Goal: Transaction & Acquisition: Purchase product/service

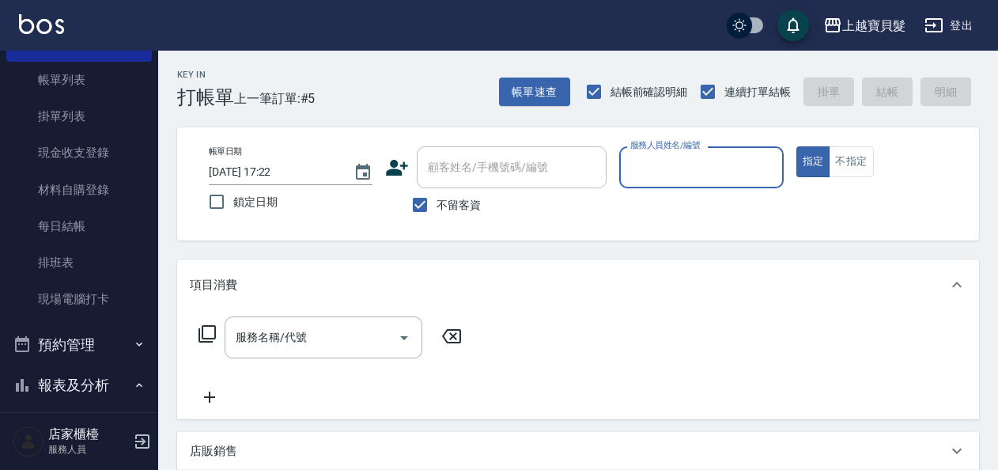
scroll to position [475, 0]
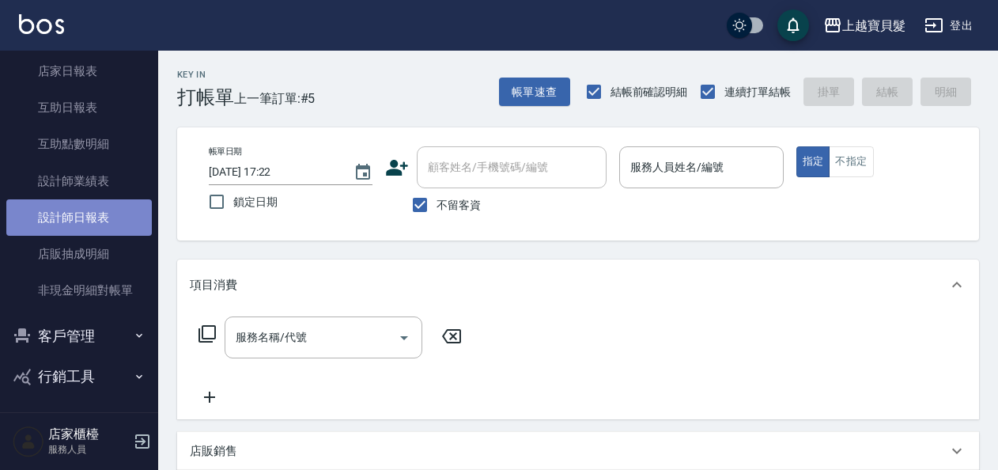
click at [117, 226] on link "設計師日報表" at bounding box center [79, 217] width 146 height 36
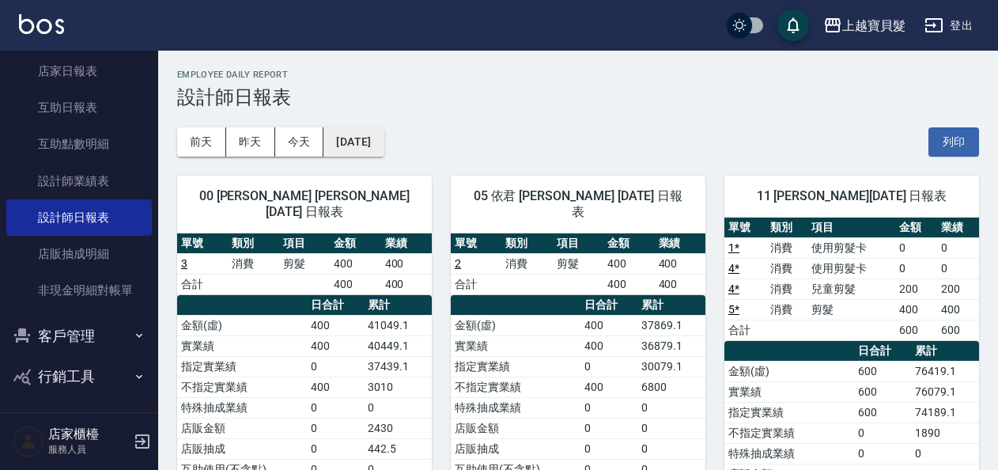
click at [358, 147] on button "[DATE]" at bounding box center [354, 141] width 60 height 29
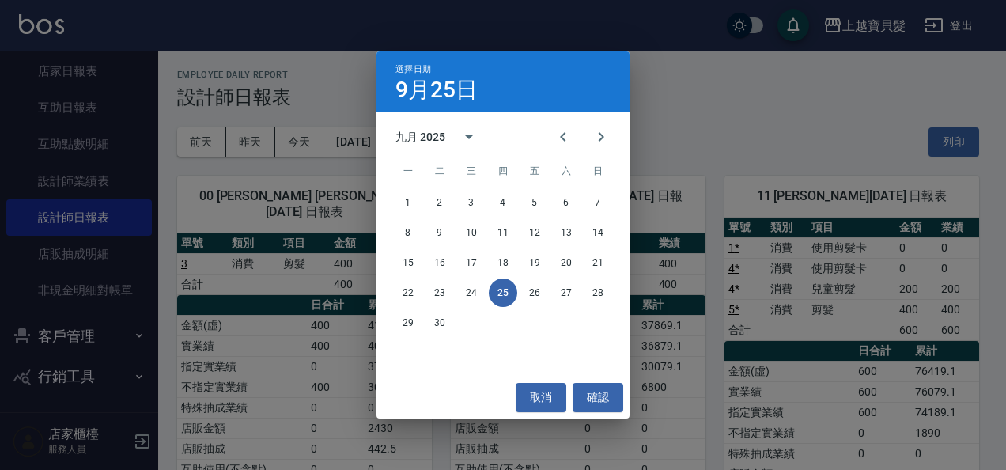
click at [309, 218] on div "選擇日期 9月25日 九月 2025 一 二 三 四 五 六 日 1 2 3 4 5 6 7 8 9 10 11 12 13 14 15 16 17 18 1…" at bounding box center [503, 235] width 1006 height 470
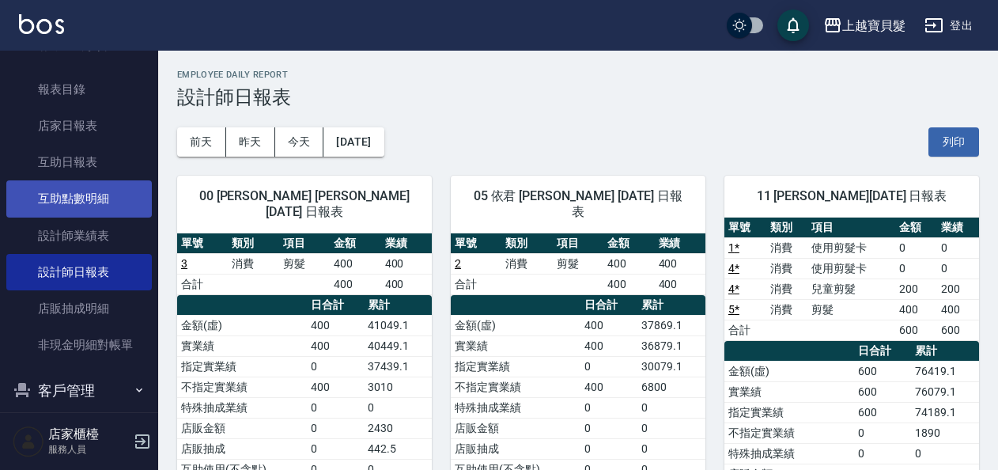
scroll to position [396, 0]
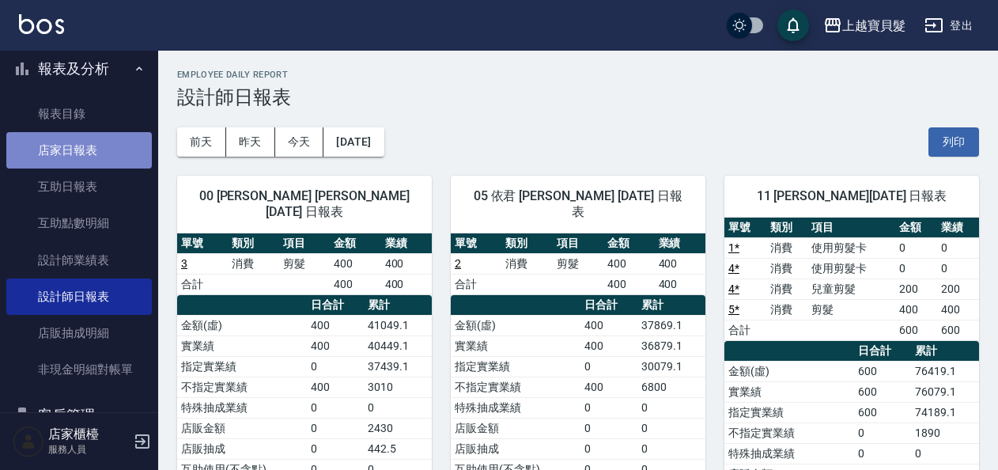
click at [93, 142] on link "店家日報表" at bounding box center [79, 150] width 146 height 36
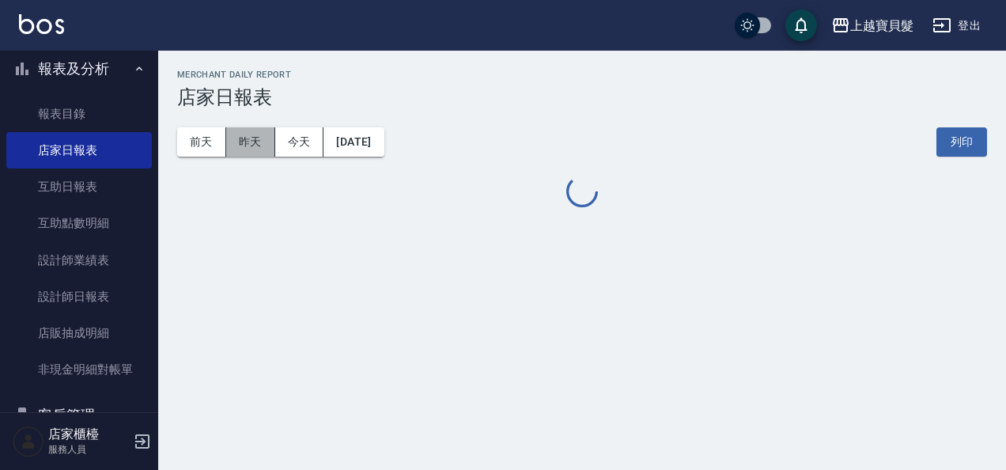
click at [234, 147] on button "昨天" at bounding box center [250, 141] width 49 height 29
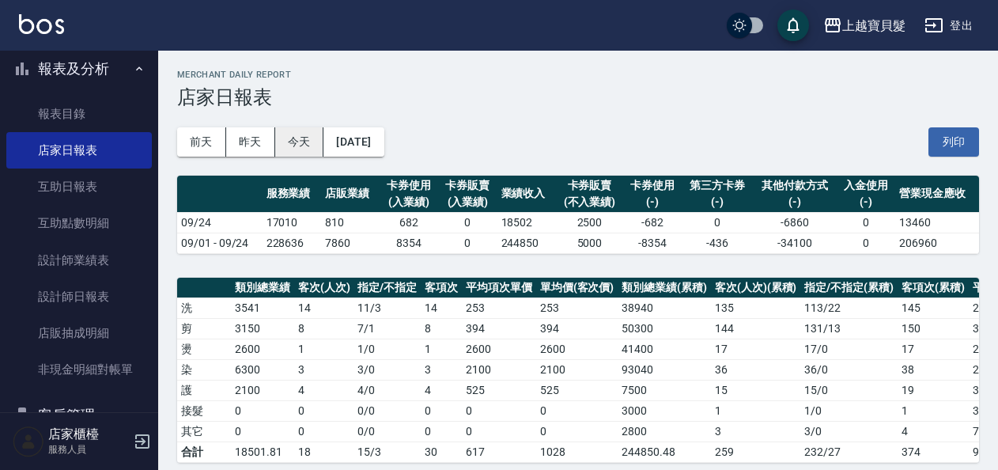
drag, startPoint x: 305, startPoint y: 128, endPoint x: 492, endPoint y: 212, distance: 205.4
click at [305, 128] on button "今天" at bounding box center [299, 141] width 49 height 29
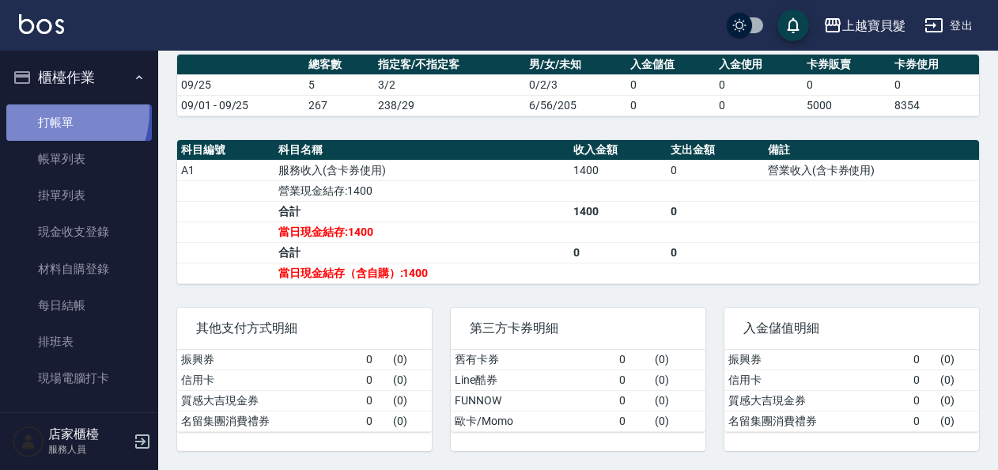
click at [47, 111] on link "打帳單" at bounding box center [79, 122] width 146 height 36
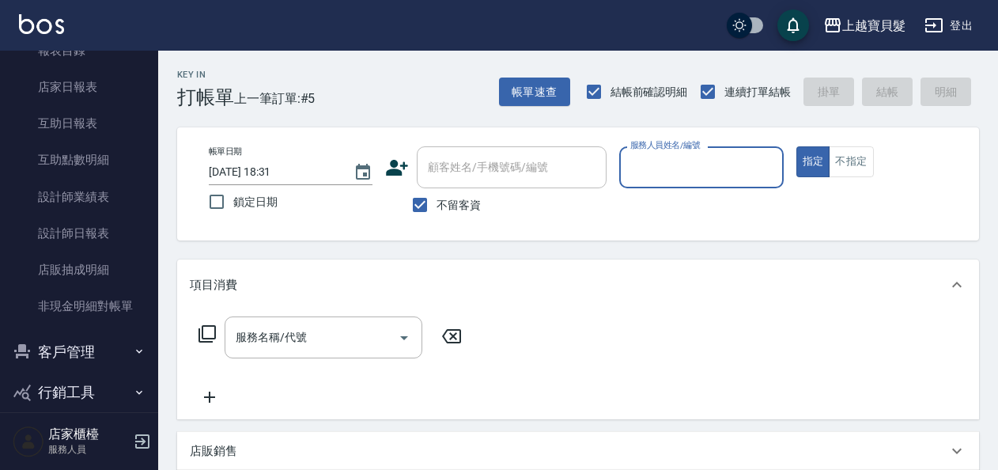
scroll to position [475, 0]
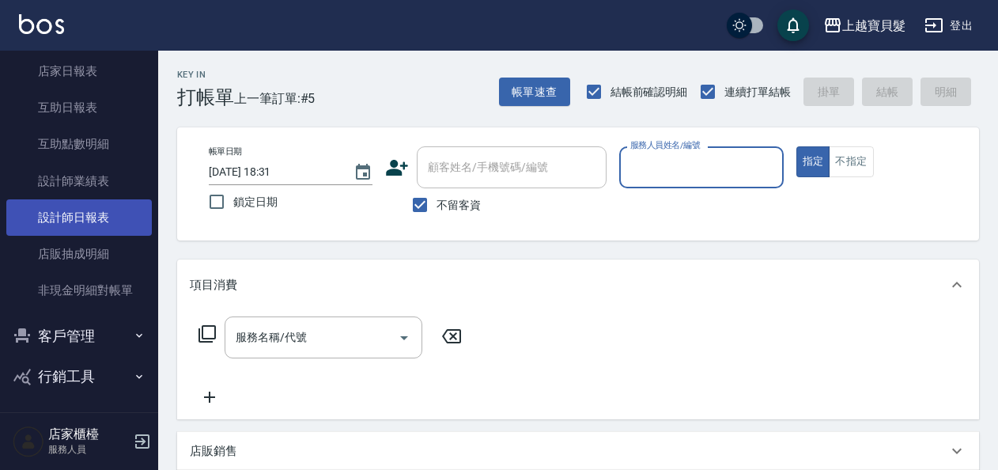
click at [84, 206] on link "設計師日報表" at bounding box center [79, 217] width 146 height 36
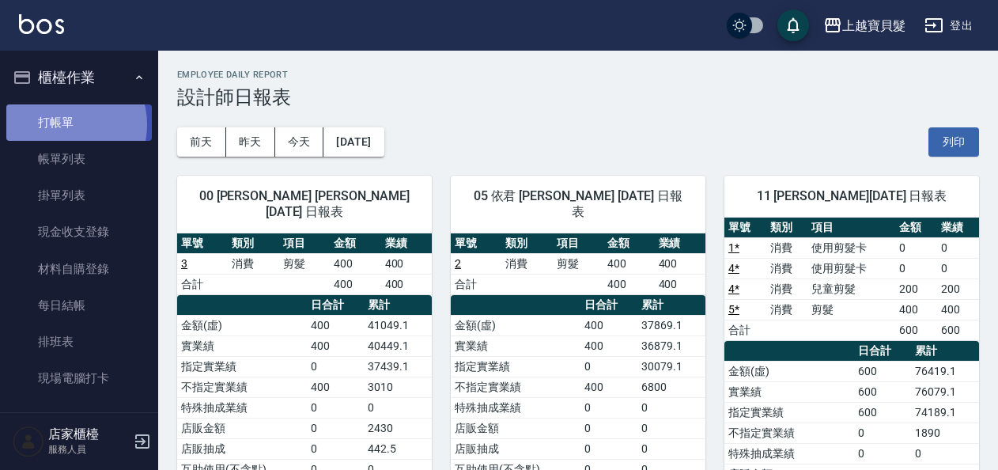
click at [63, 124] on link "打帳單" at bounding box center [79, 122] width 146 height 36
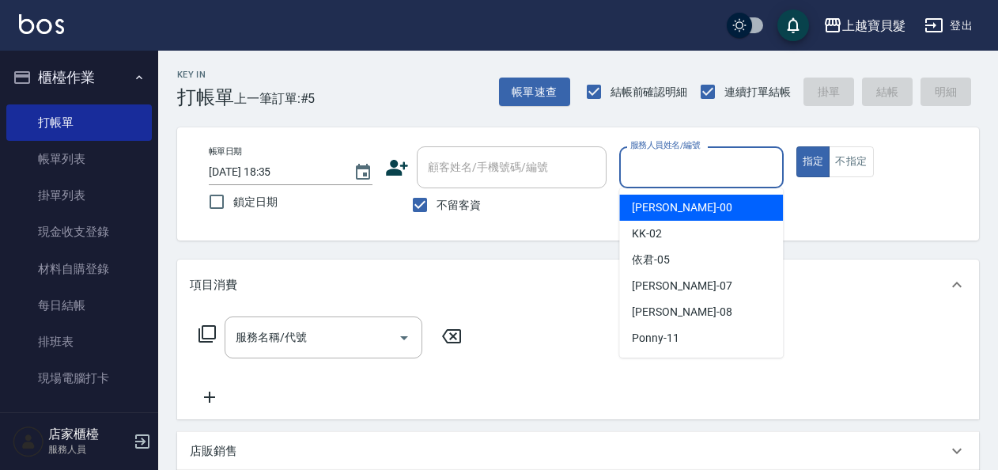
click at [691, 167] on input "服務人員姓名/編號" at bounding box center [702, 167] width 150 height 28
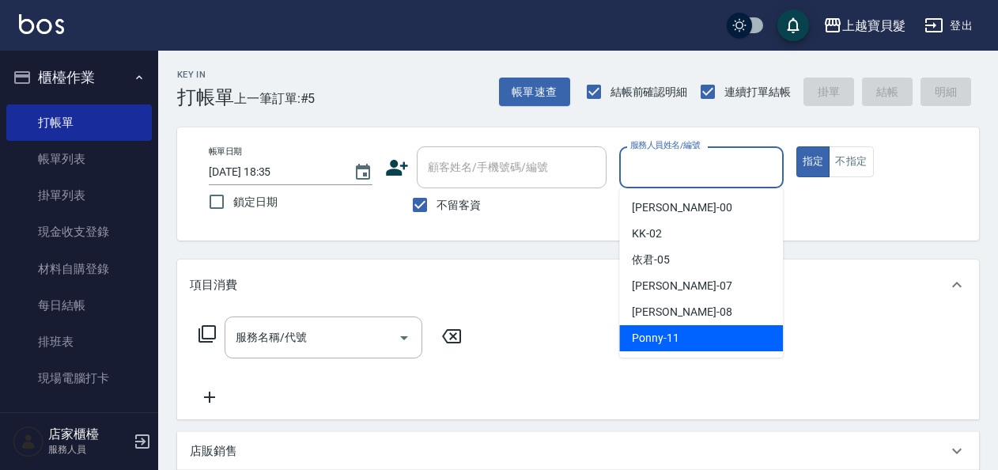
click at [683, 334] on div "Ponny -11" at bounding box center [701, 338] width 164 height 26
type input "Ponny-11"
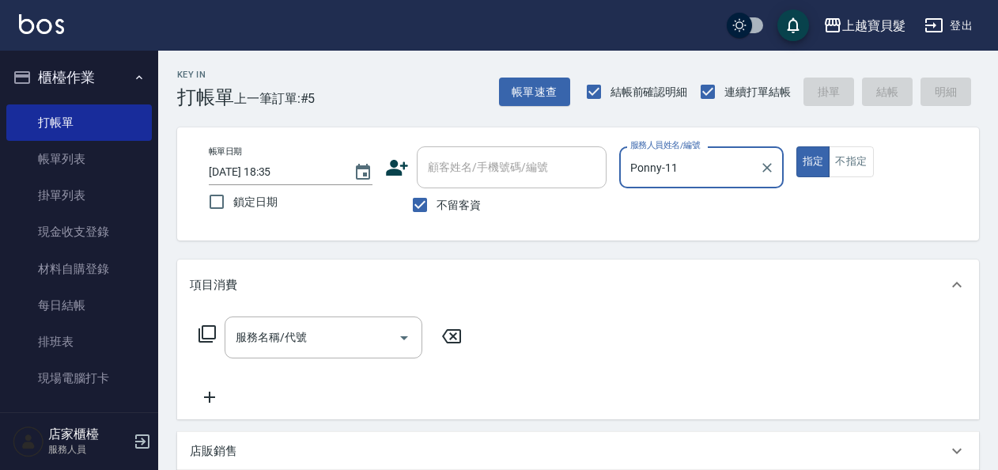
click at [207, 328] on icon at bounding box center [207, 333] width 19 height 19
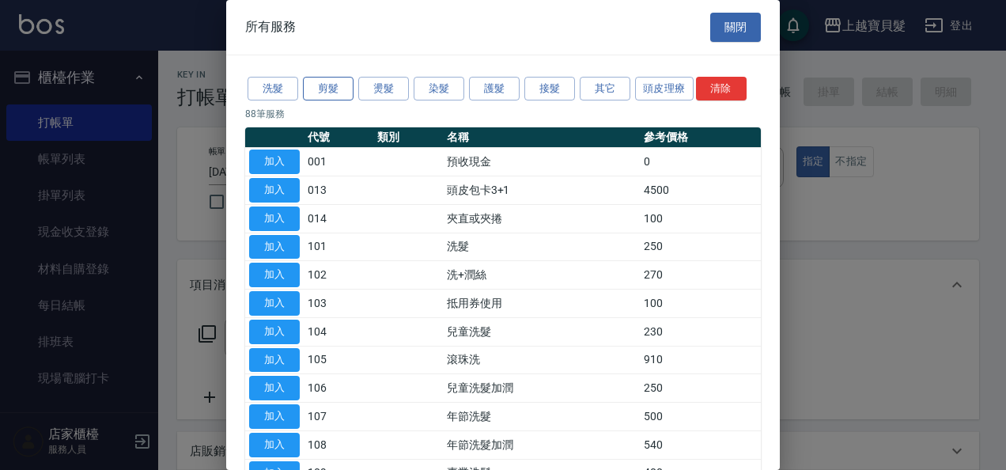
click at [329, 85] on button "剪髮" at bounding box center [328, 89] width 51 height 25
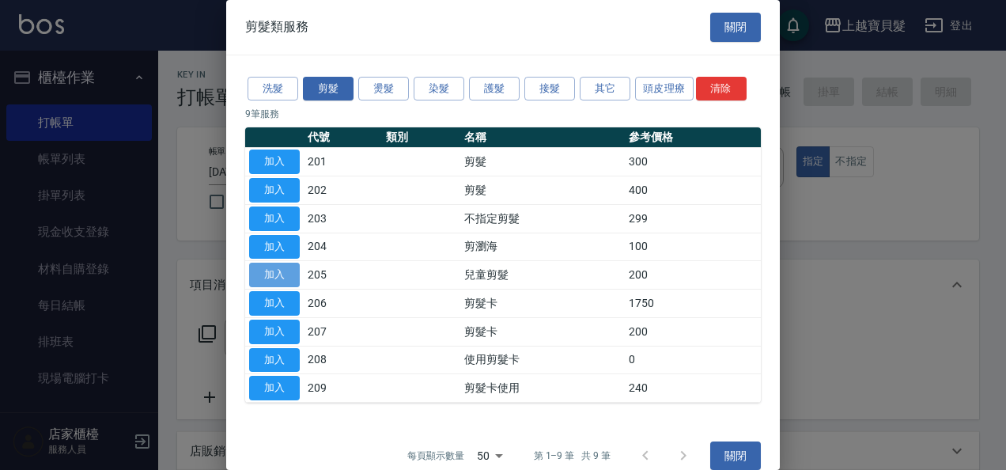
click at [282, 274] on button "加入" at bounding box center [274, 275] width 51 height 25
type input "兒童剪髮(205)"
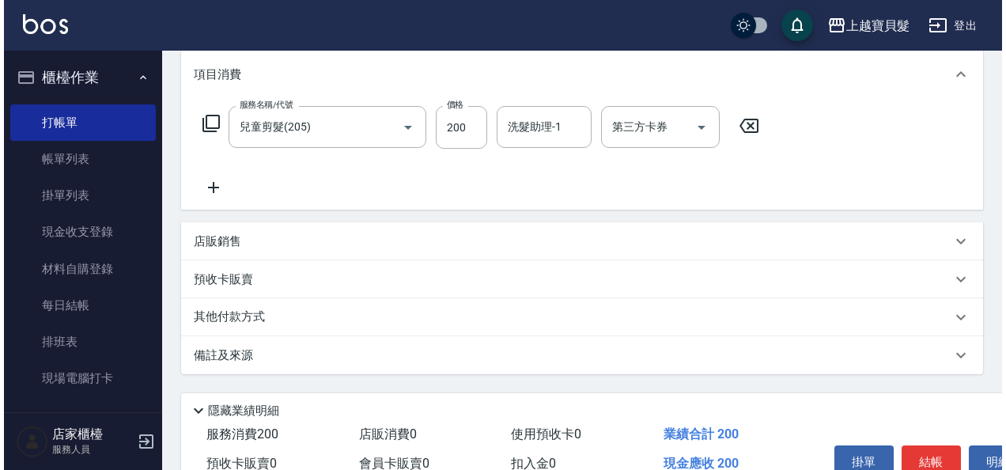
scroll to position [292, 0]
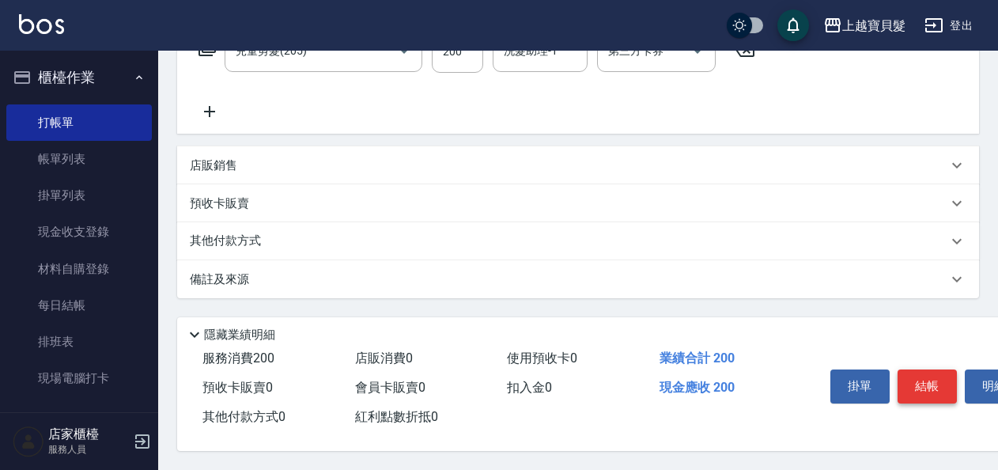
click at [918, 378] on button "結帳" at bounding box center [927, 385] width 59 height 33
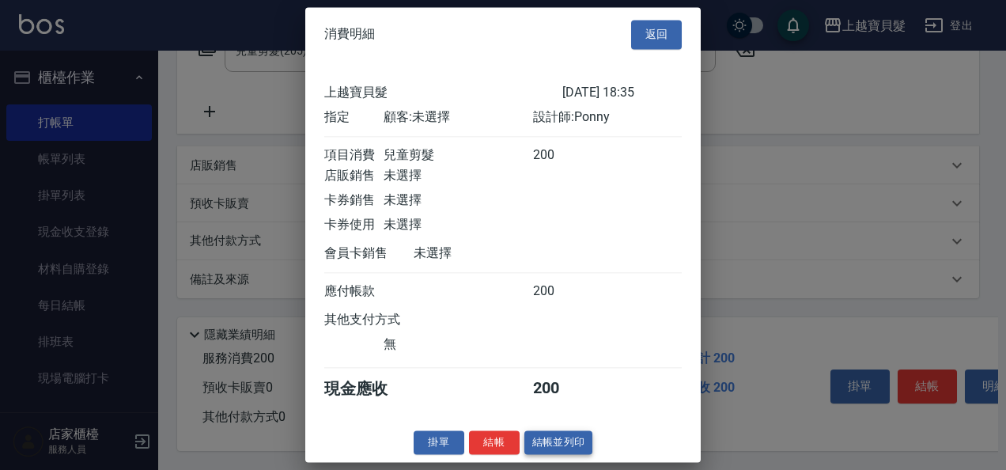
scroll to position [4, 0]
click at [560, 449] on button "結帳並列印" at bounding box center [559, 442] width 69 height 25
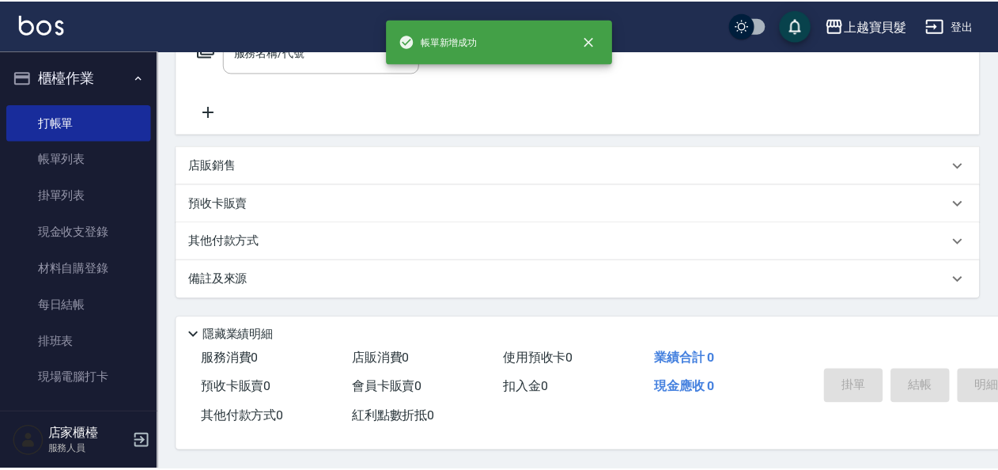
scroll to position [0, 0]
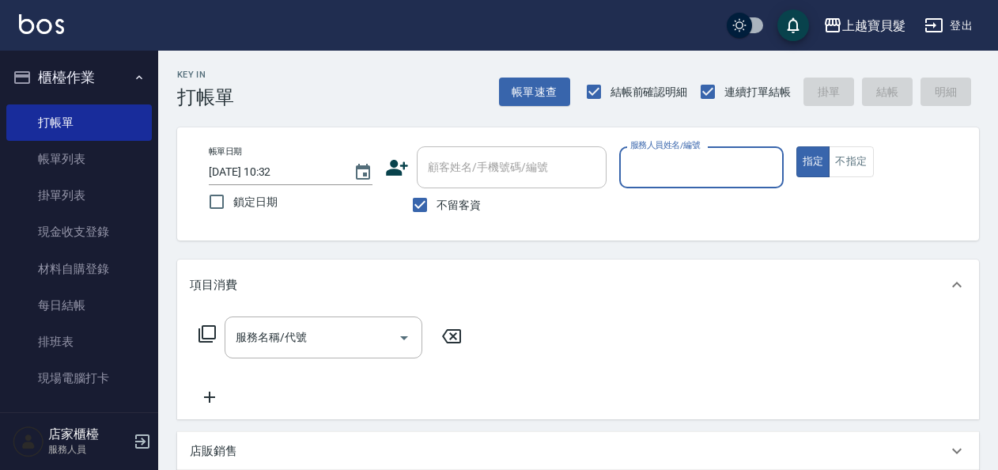
scroll to position [46, 0]
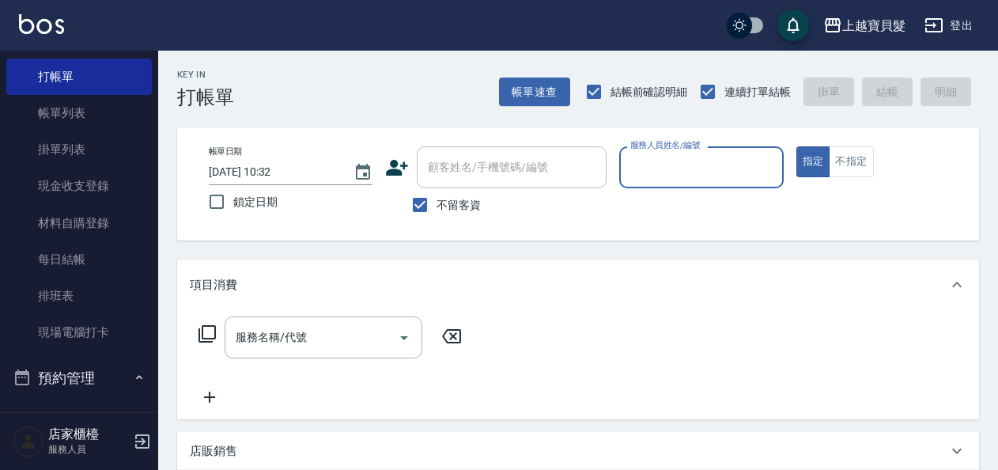
click at [745, 165] on input "服務人員姓名/編號" at bounding box center [702, 167] width 150 height 28
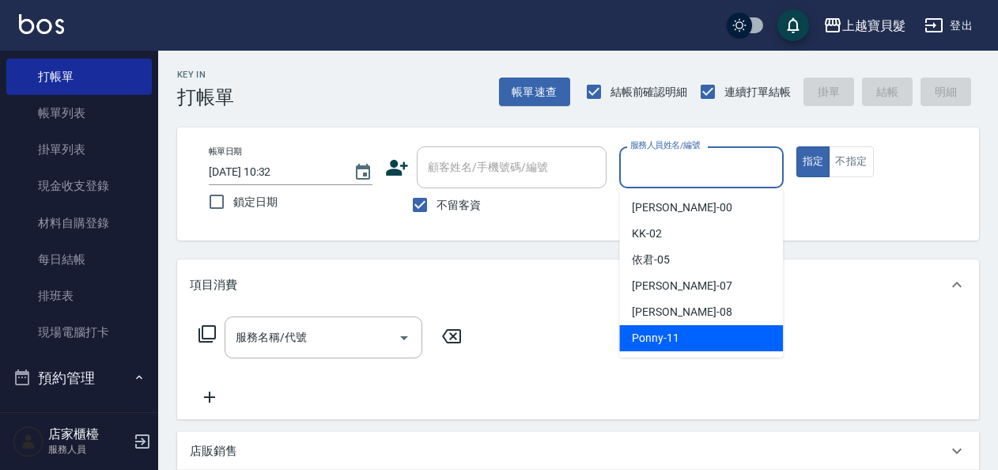
click at [731, 347] on div "Ponny -11" at bounding box center [701, 338] width 164 height 26
type input "Ponny-11"
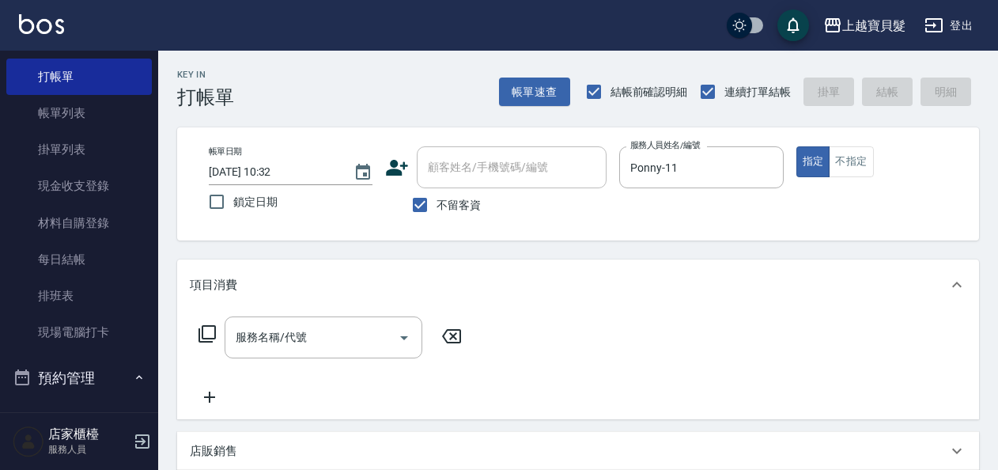
click at [215, 330] on icon at bounding box center [207, 333] width 17 height 17
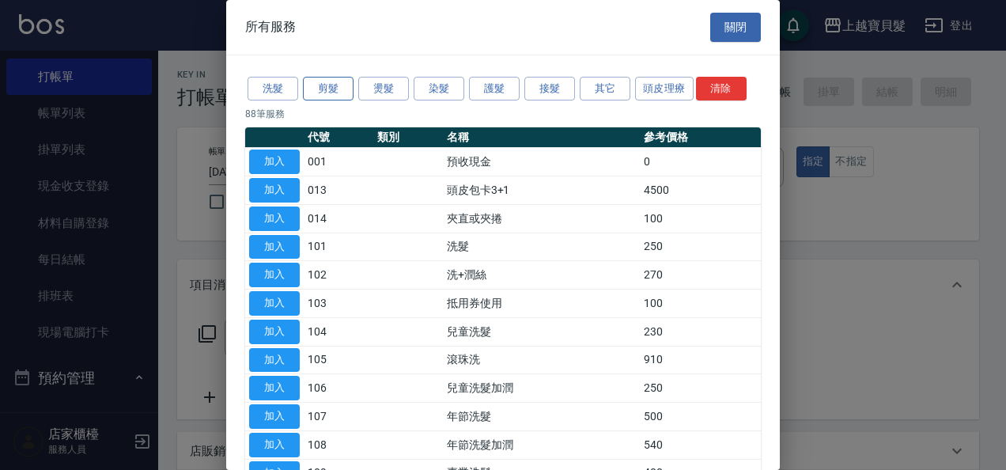
click at [337, 88] on button "剪髮" at bounding box center [328, 89] width 51 height 25
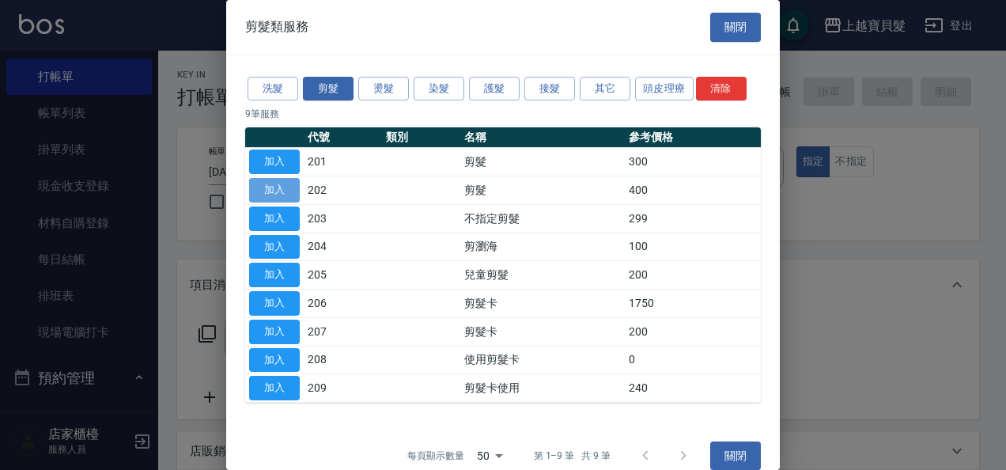
click at [279, 187] on button "加入" at bounding box center [274, 190] width 51 height 25
type input "剪髮(202)"
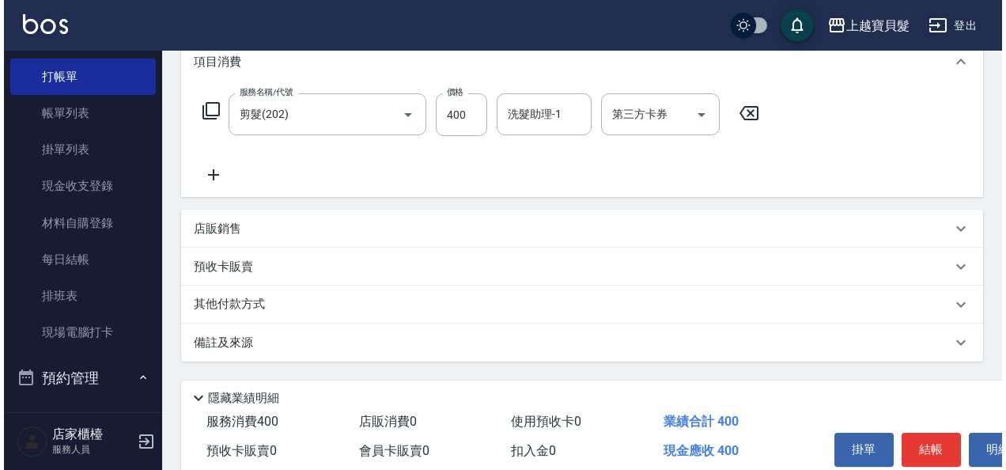
scroll to position [292, 0]
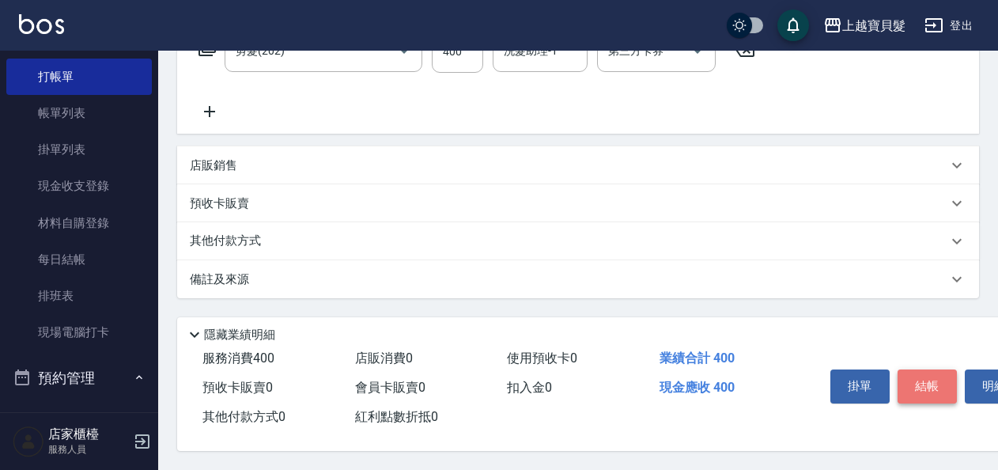
click at [950, 383] on button "結帳" at bounding box center [927, 385] width 59 height 33
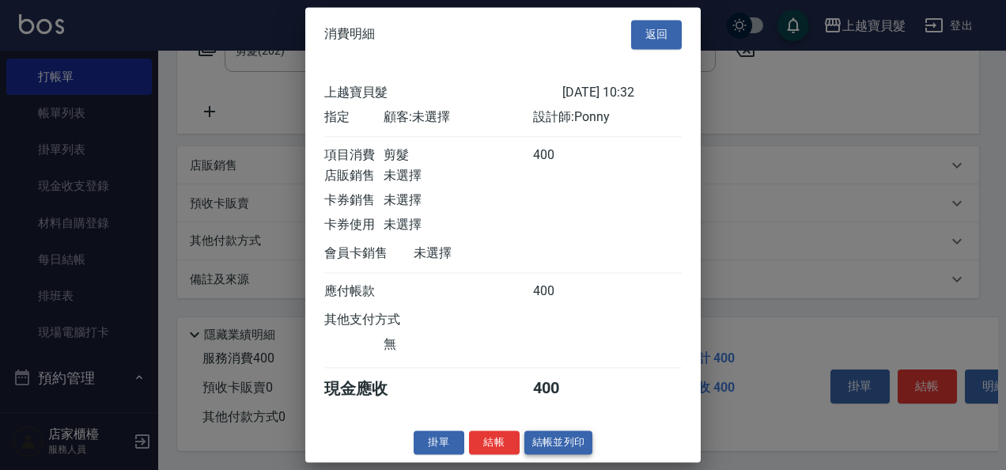
click at [576, 451] on button "結帳並列印" at bounding box center [559, 442] width 69 height 25
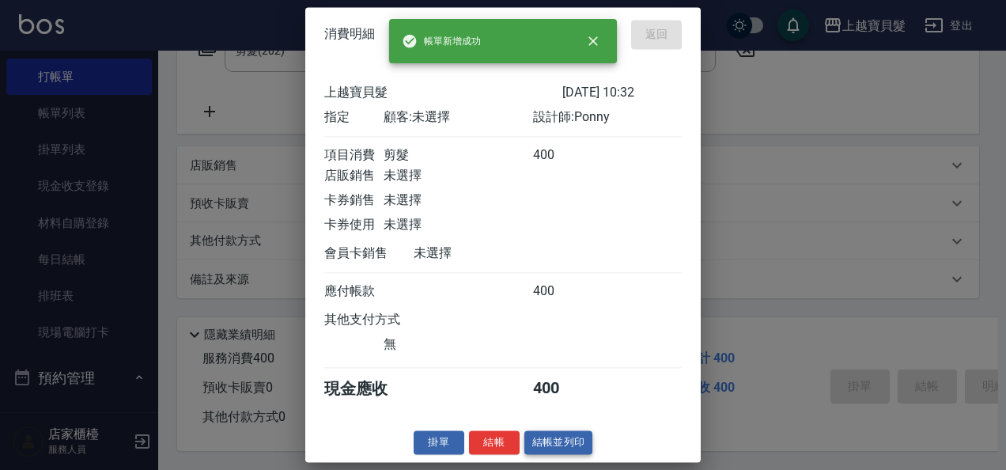
type input "[DATE] 18:36"
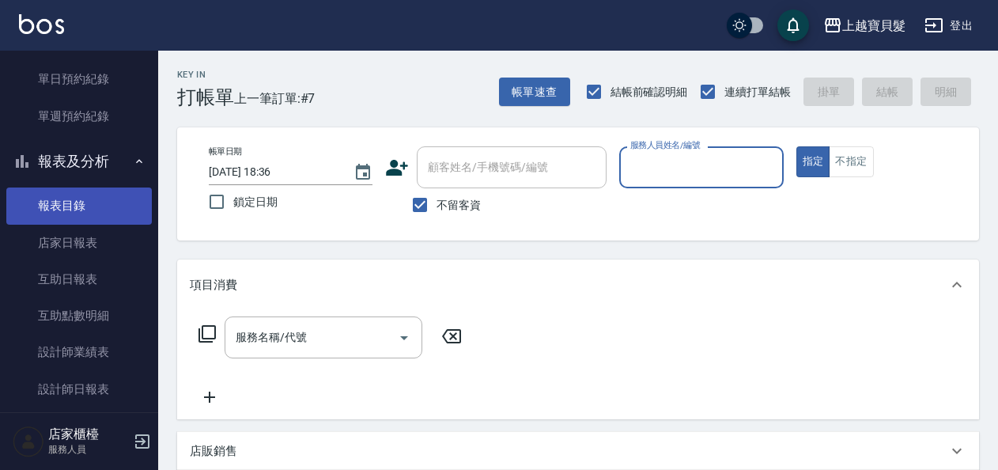
scroll to position [441, 0]
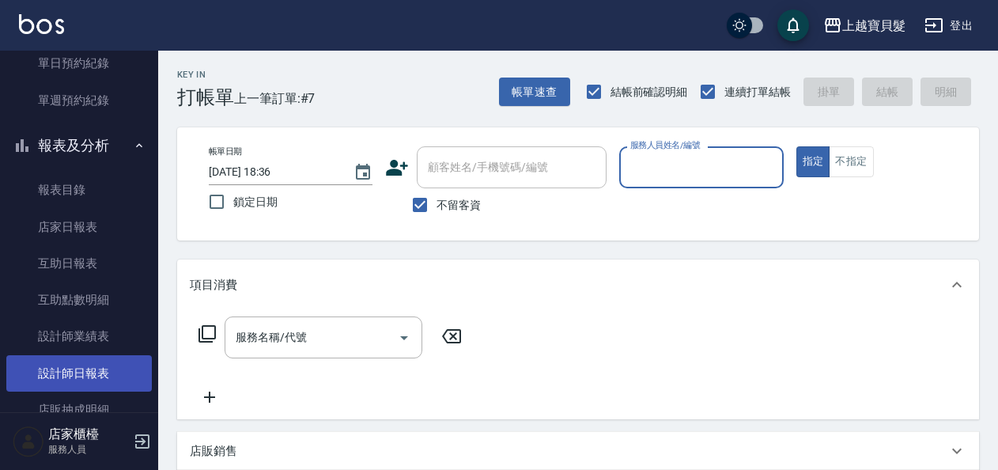
click at [63, 381] on link "設計師日報表" at bounding box center [79, 373] width 146 height 36
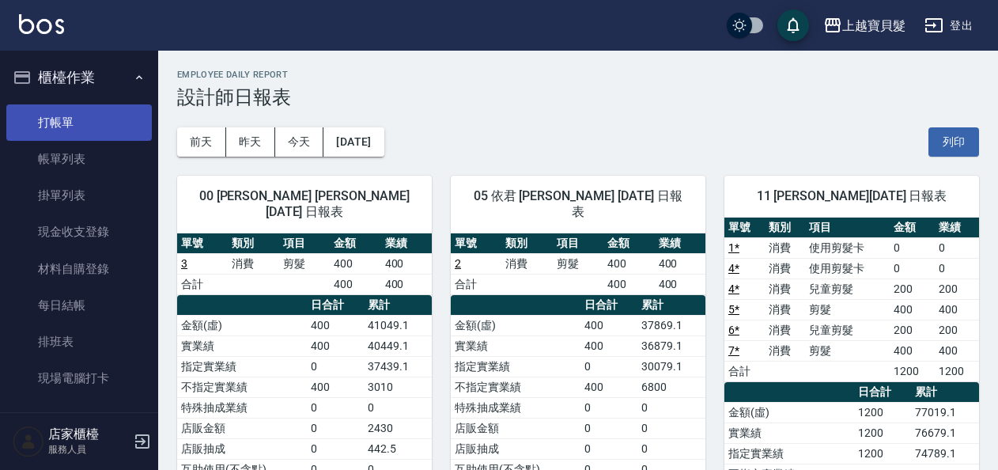
click at [51, 128] on link "打帳單" at bounding box center [79, 122] width 146 height 36
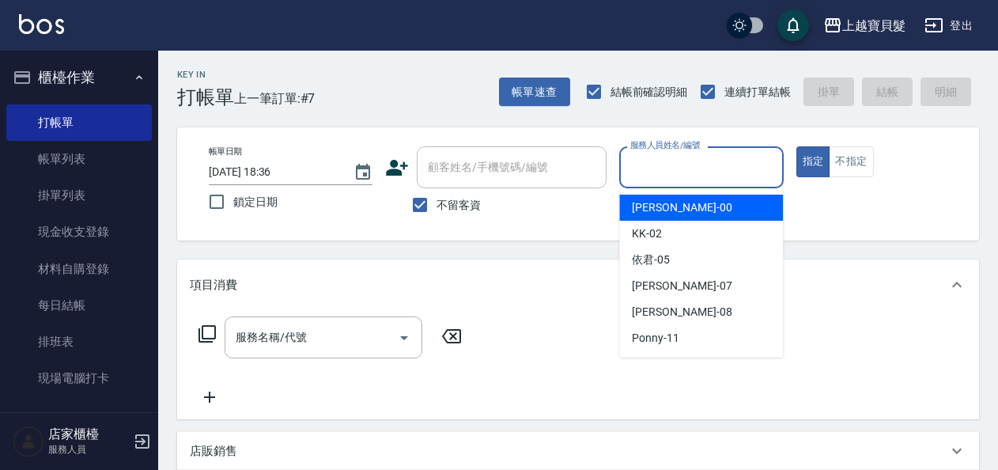
click at [668, 172] on input "服務人員姓名/編號" at bounding box center [702, 167] width 150 height 28
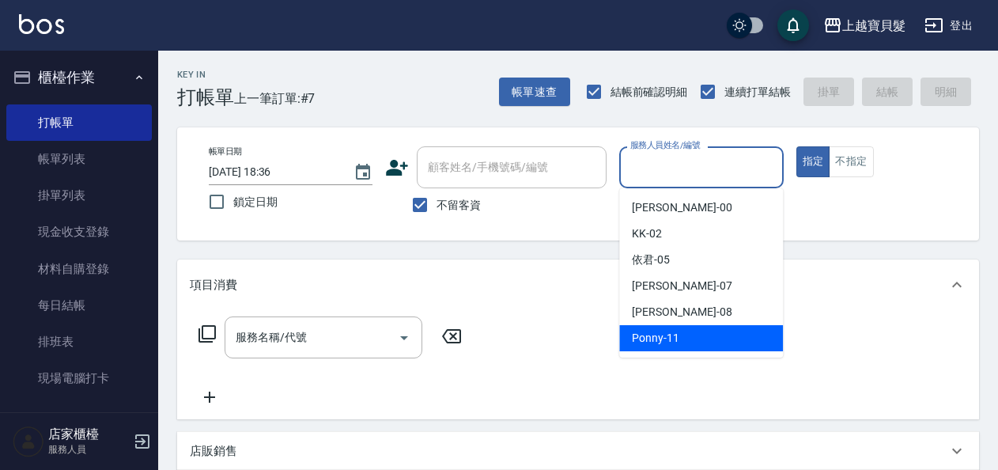
click at [680, 342] on div "Ponny -11" at bounding box center [701, 338] width 164 height 26
type input "Ponny-11"
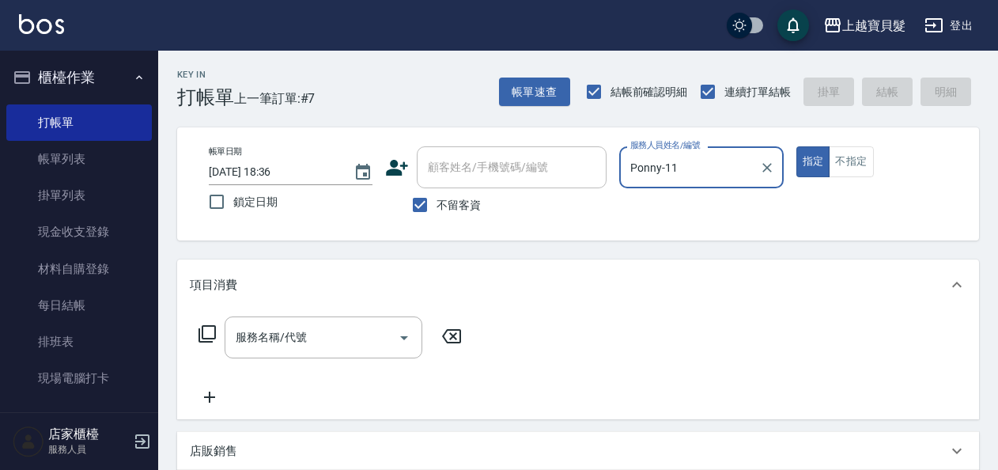
click at [212, 335] on icon at bounding box center [207, 333] width 19 height 19
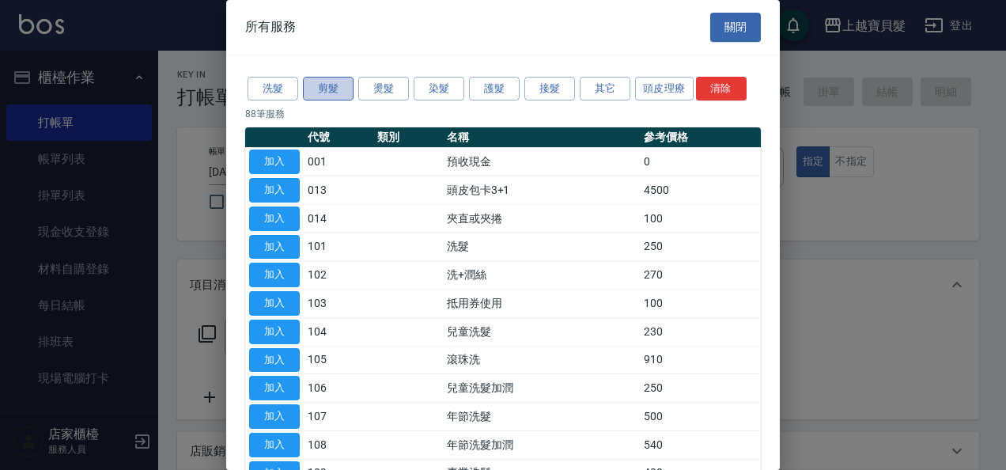
click at [328, 87] on button "剪髮" at bounding box center [328, 89] width 51 height 25
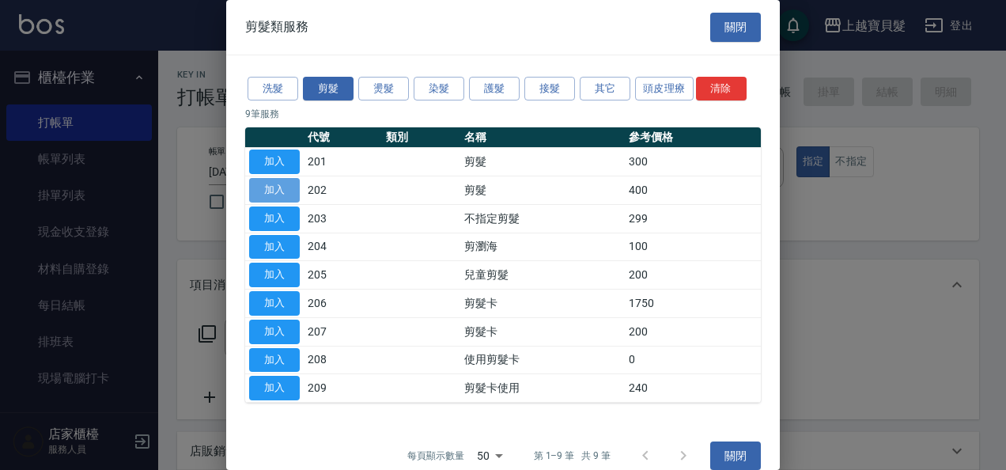
click at [280, 179] on button "加入" at bounding box center [274, 190] width 51 height 25
type input "剪髮(202)"
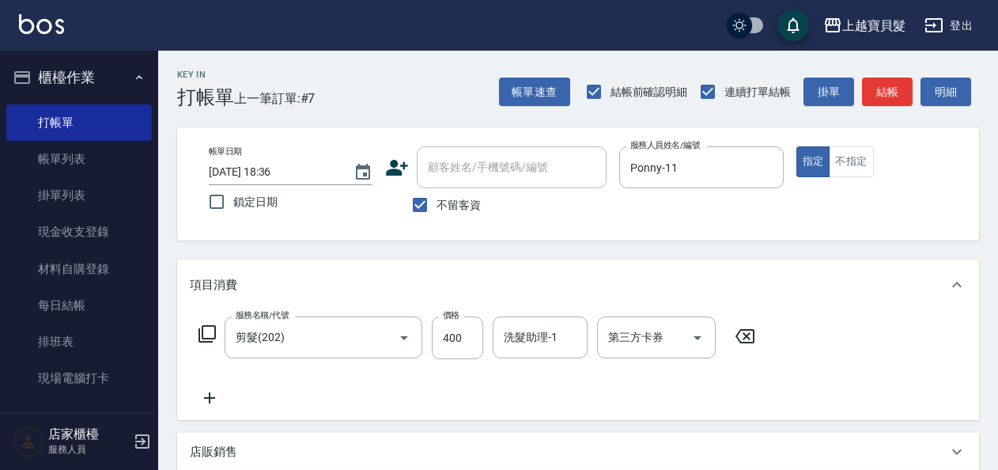
click at [210, 324] on div "服務名稱/代號 剪髮(202) 服務名稱/代號 價格 400 價格 洗髮助理-1 洗髮助理-1 第三方卡券 第三方卡券" at bounding box center [477, 337] width 575 height 43
click at [210, 329] on icon at bounding box center [207, 333] width 19 height 19
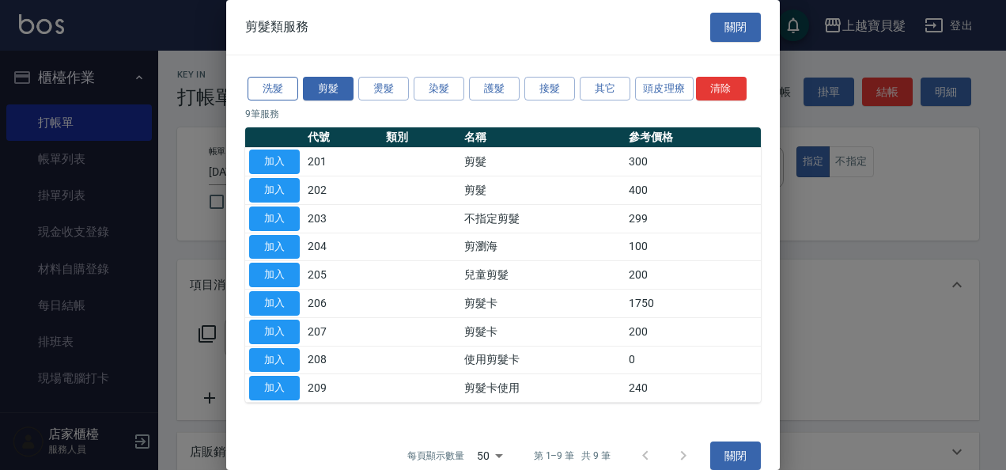
click at [264, 83] on button "洗髮" at bounding box center [273, 89] width 51 height 25
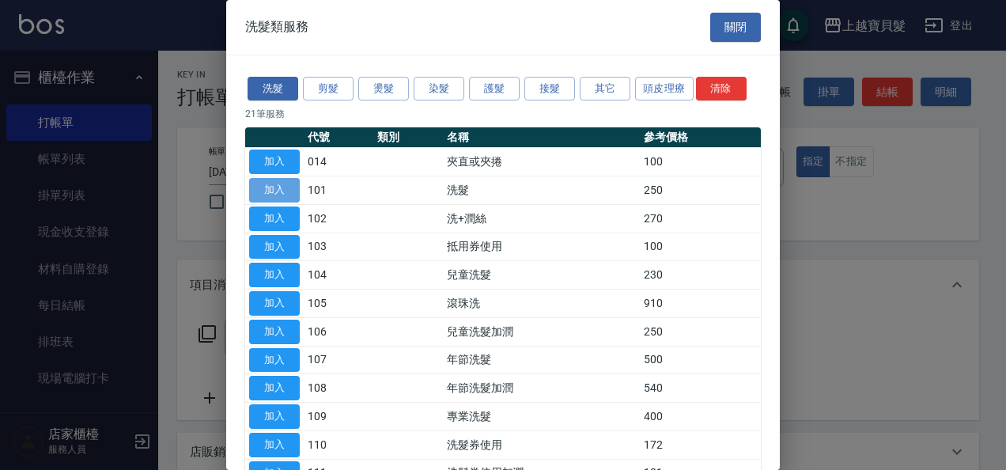
click at [275, 187] on button "加入" at bounding box center [274, 190] width 51 height 25
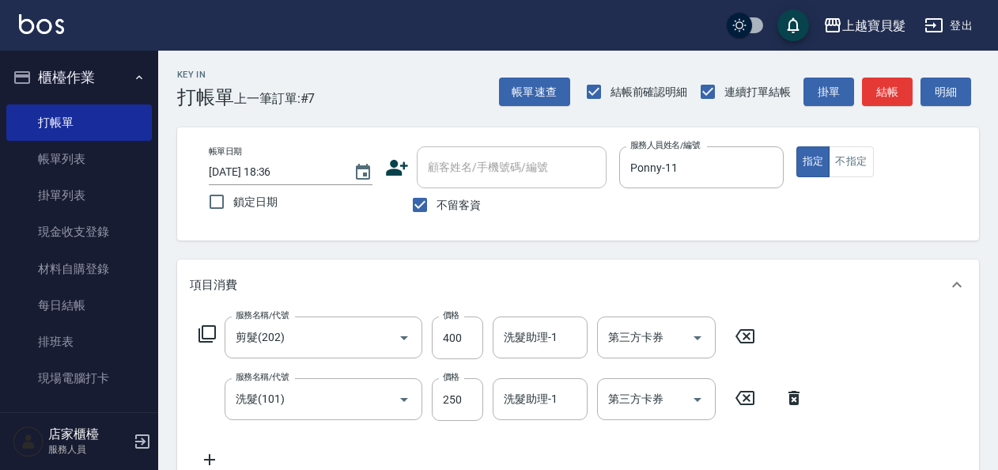
click at [213, 326] on icon at bounding box center [207, 333] width 17 height 17
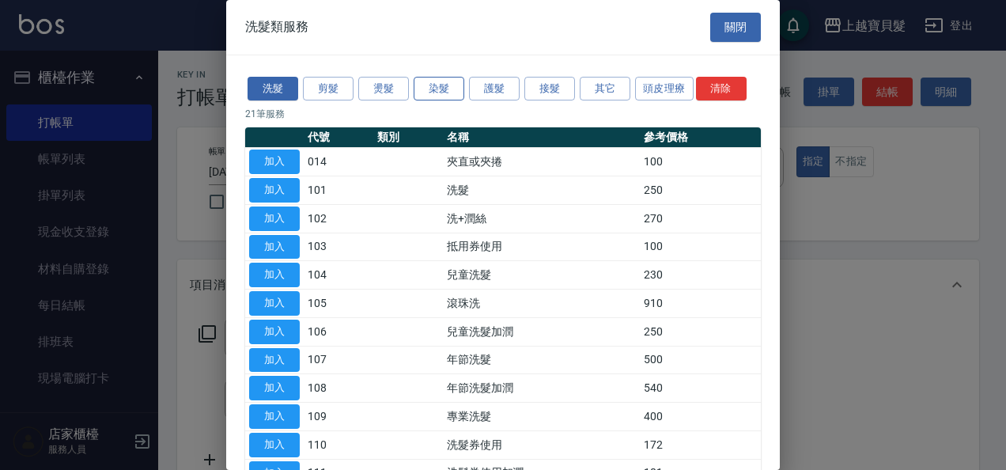
click at [445, 90] on button "染髮" at bounding box center [439, 89] width 51 height 25
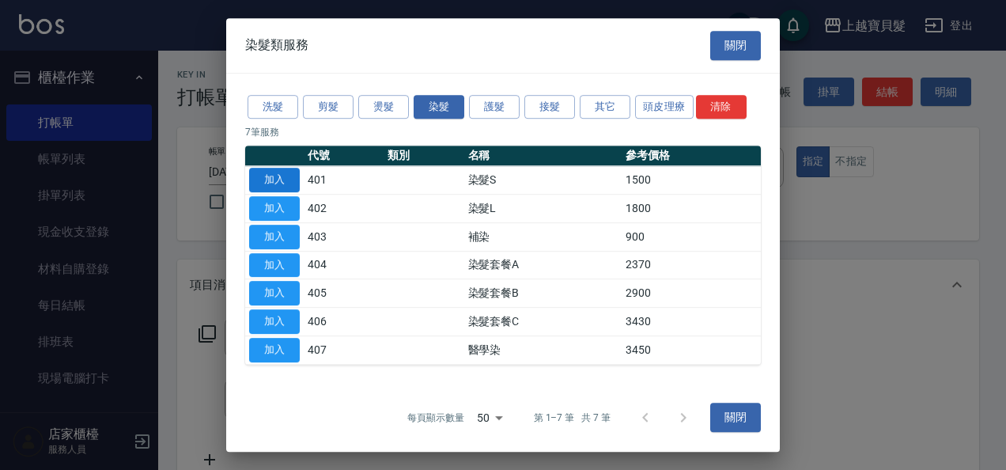
click at [263, 182] on button "加入" at bounding box center [274, 180] width 51 height 25
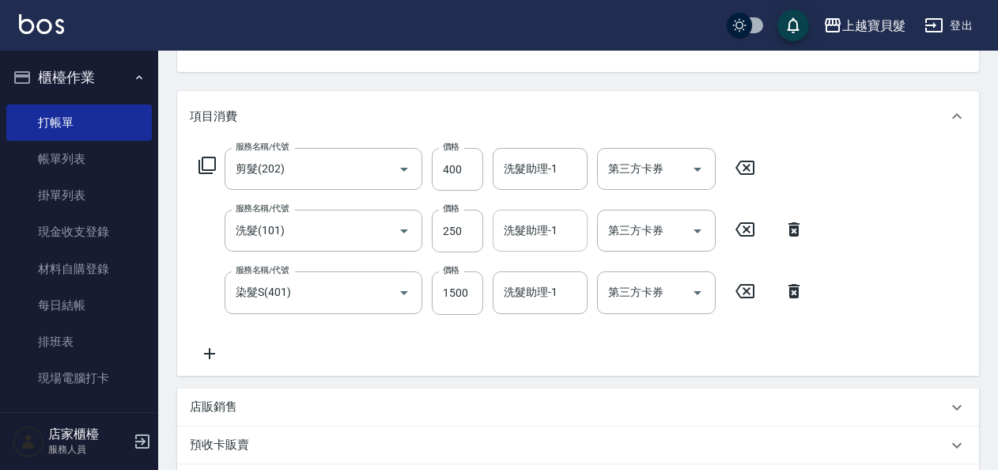
scroll to position [158, 0]
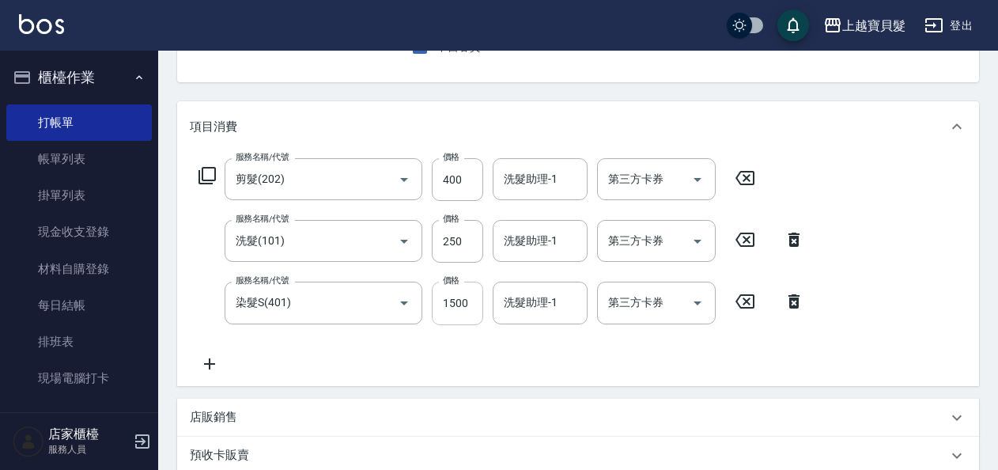
click at [473, 299] on input "1500" at bounding box center [457, 303] width 51 height 43
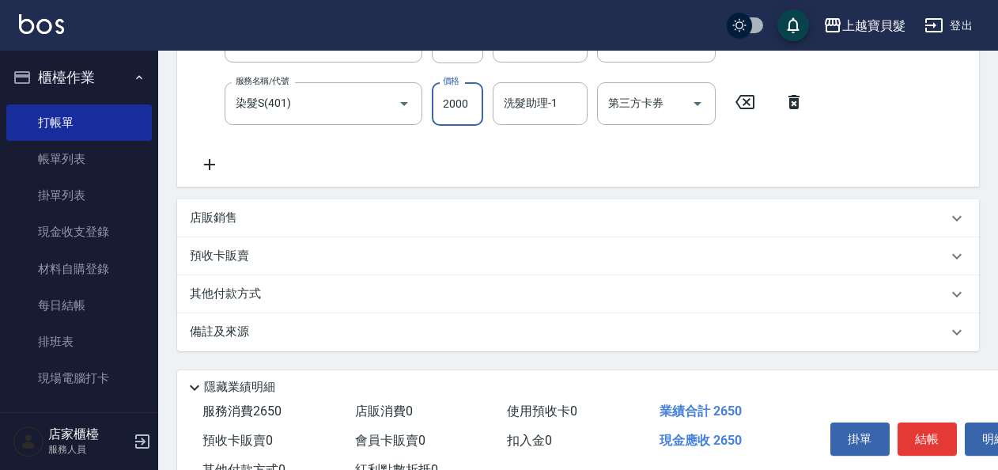
scroll to position [178, 0]
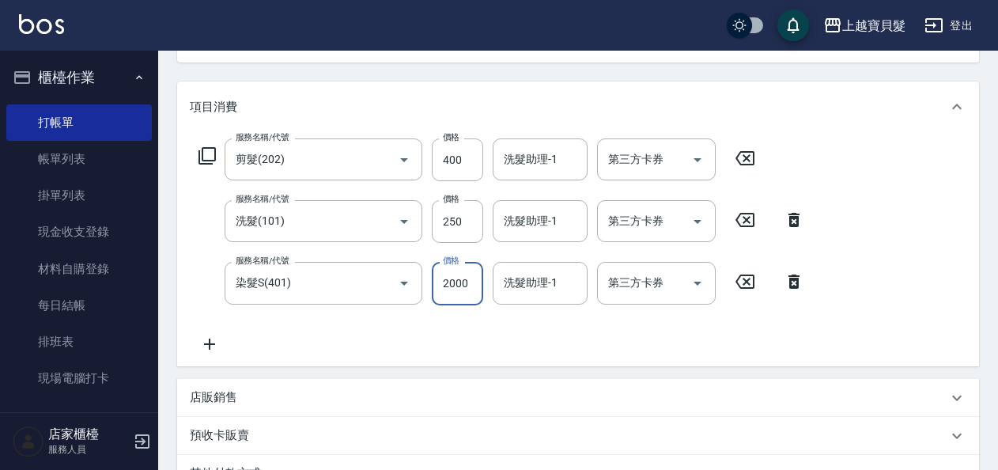
type input "2000"
click at [797, 219] on icon at bounding box center [794, 220] width 11 height 14
type input "染髮S(401)"
type input "2000"
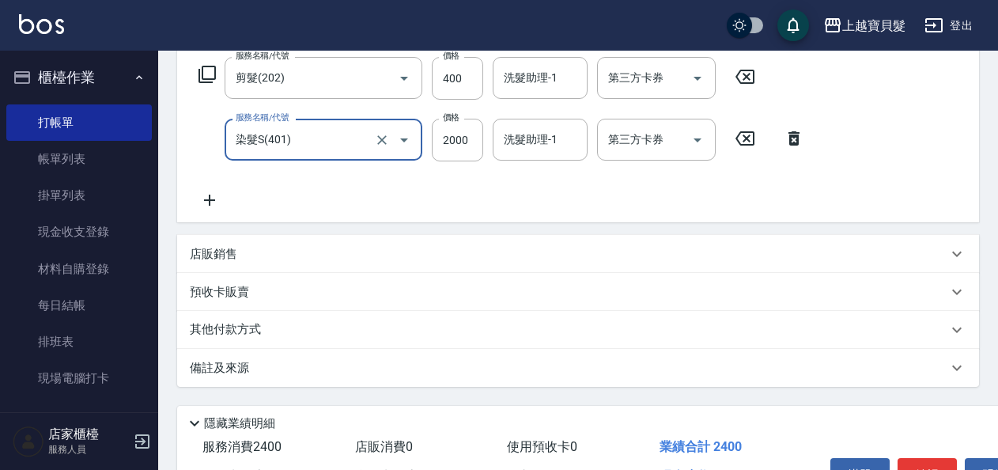
scroll to position [37, 0]
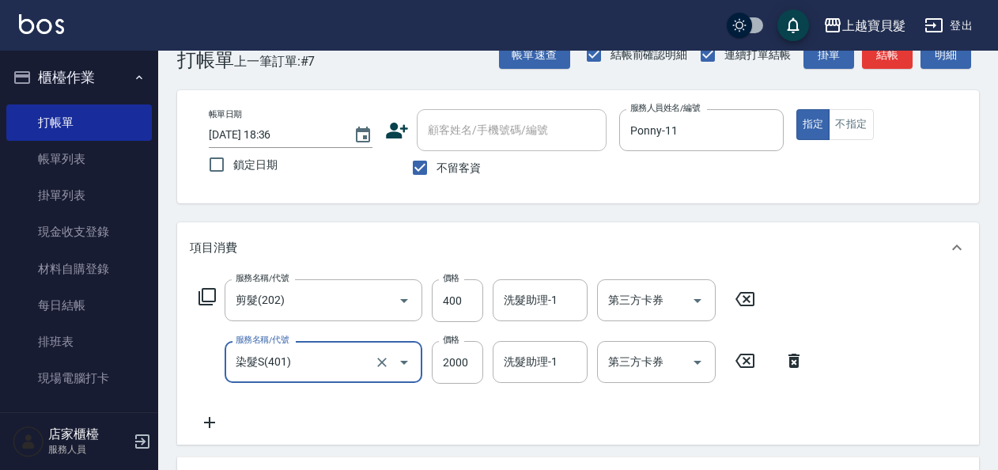
click at [214, 293] on icon at bounding box center [207, 296] width 19 height 19
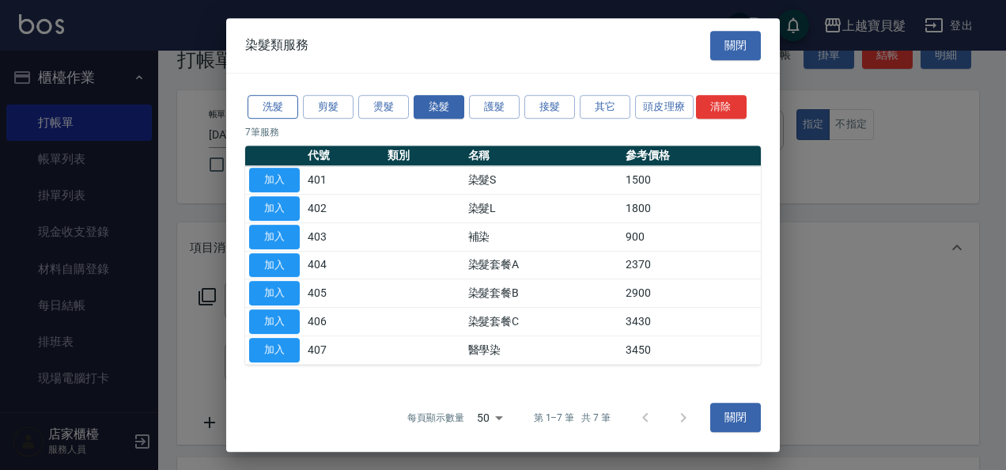
click at [277, 104] on button "洗髮" at bounding box center [273, 107] width 51 height 25
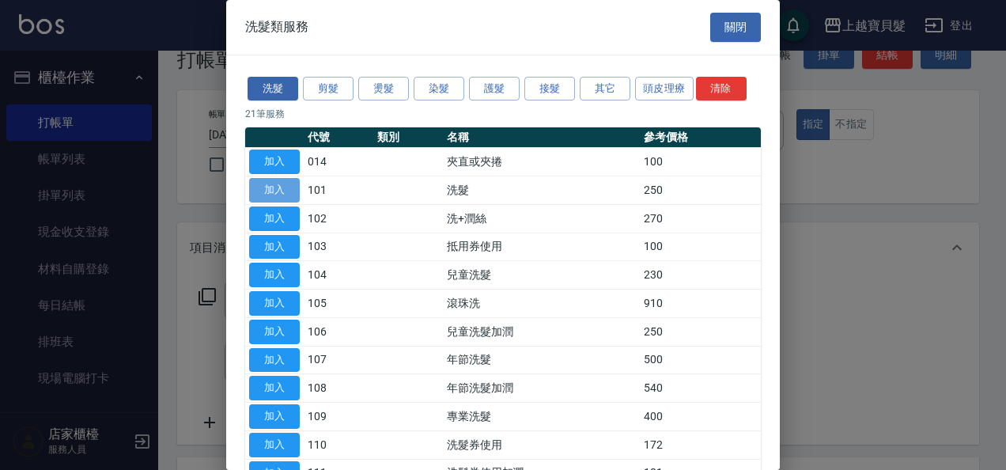
click at [265, 187] on button "加入" at bounding box center [274, 190] width 51 height 25
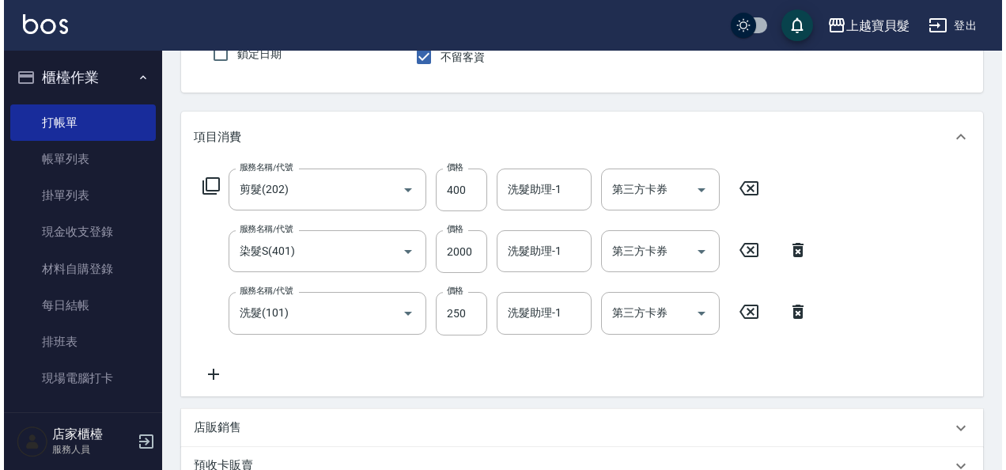
scroll to position [415, 0]
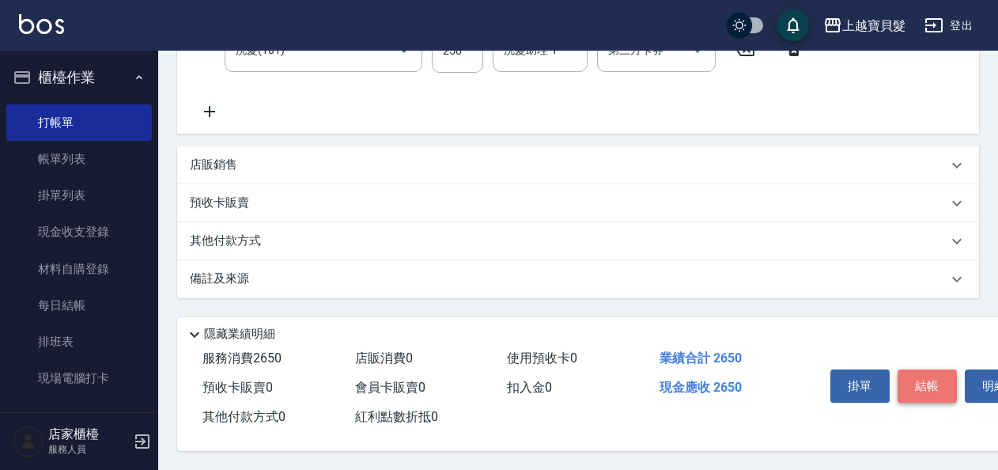
click at [922, 392] on button "結帳" at bounding box center [927, 385] width 59 height 33
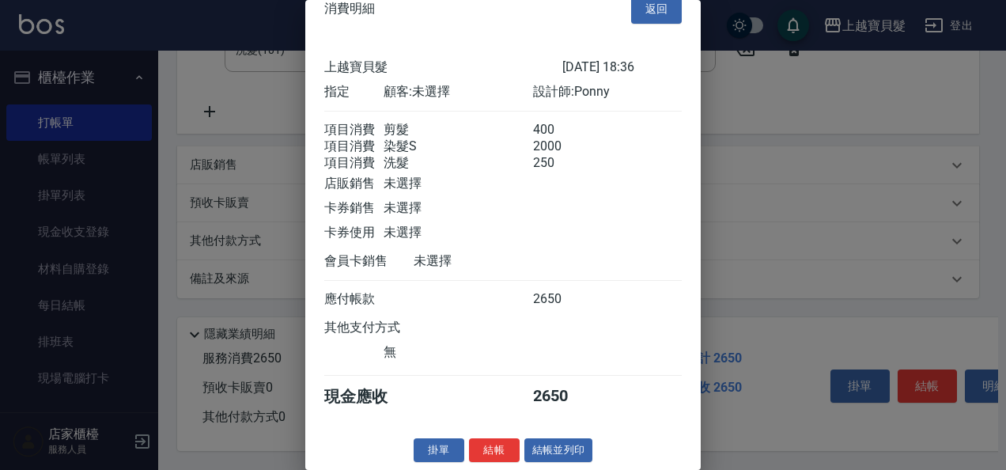
scroll to position [41, 0]
click at [570, 445] on button "結帳並列印" at bounding box center [559, 450] width 69 height 25
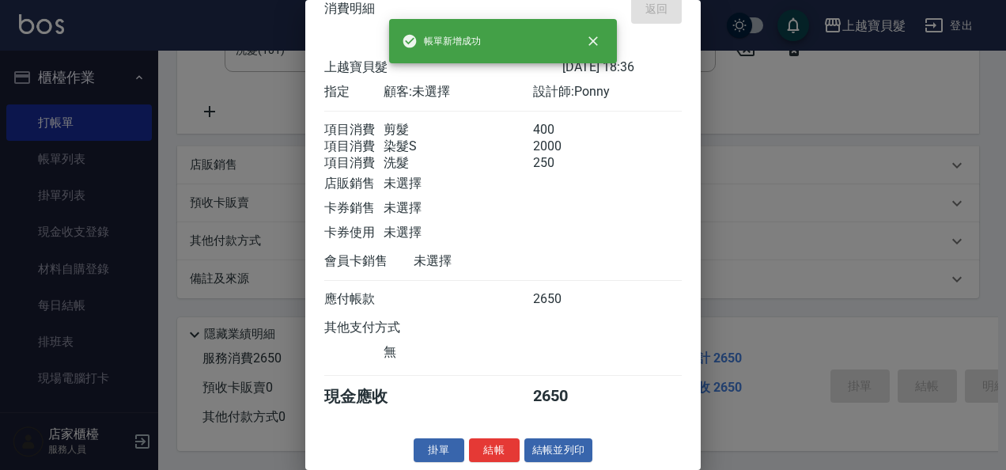
type input "[DATE] 19:02"
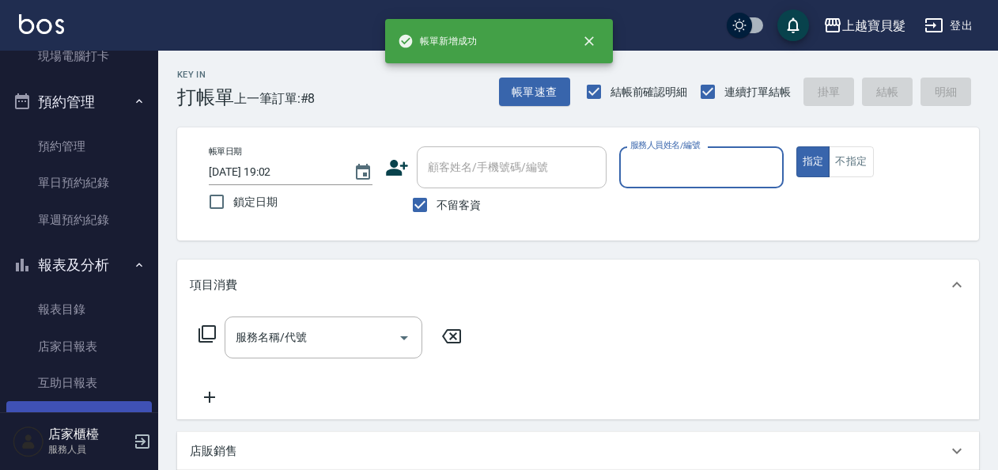
scroll to position [475, 0]
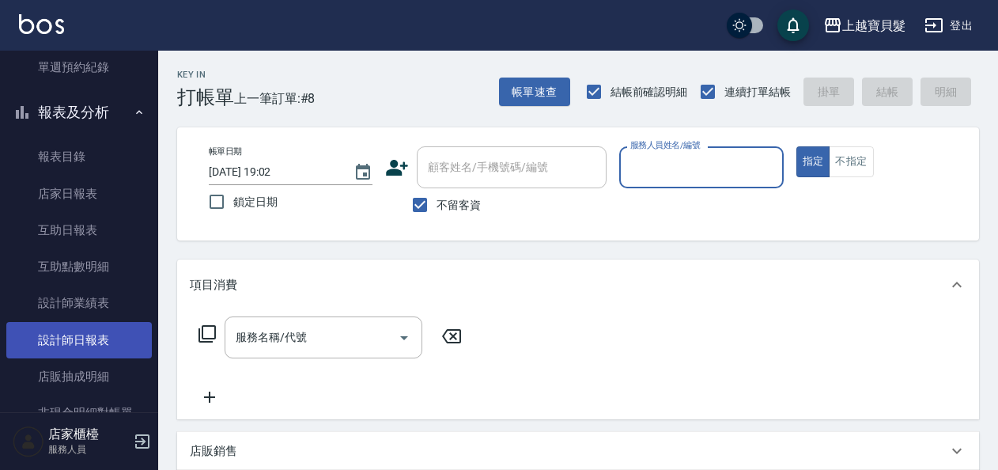
click at [85, 345] on link "設計師日報表" at bounding box center [79, 340] width 146 height 36
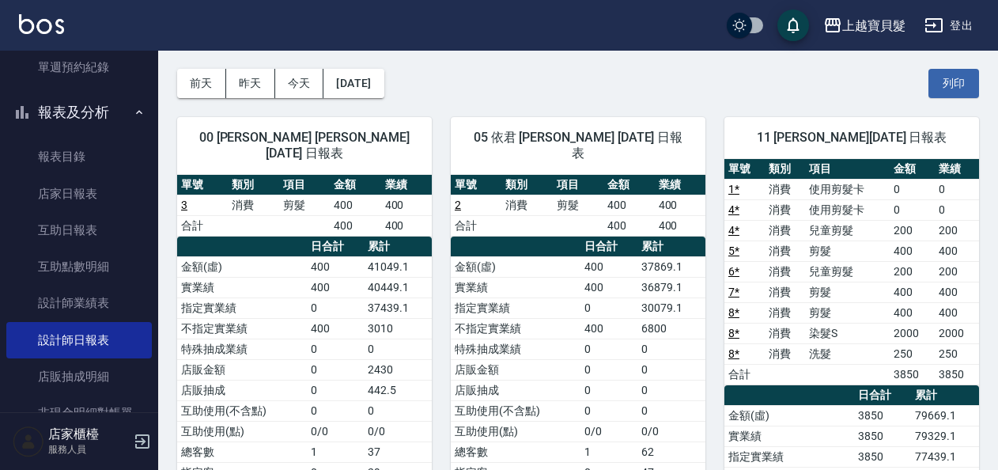
scroll to position [79, 0]
